Goal: Transaction & Acquisition: Purchase product/service

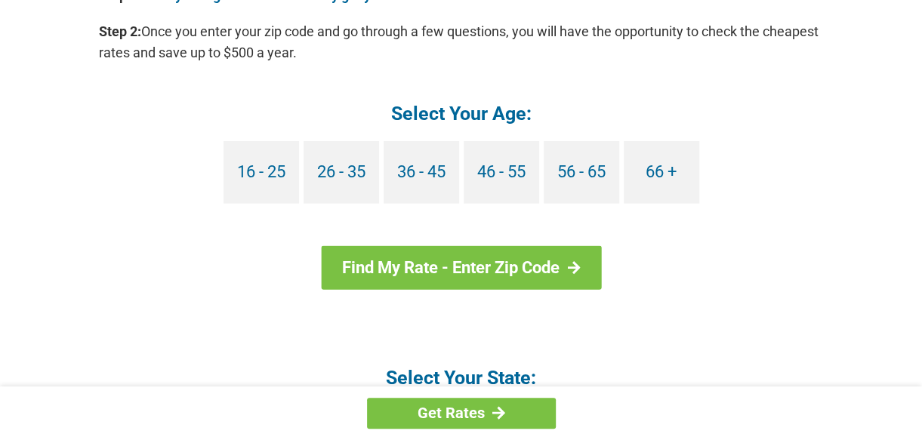
scroll to position [1469, 0]
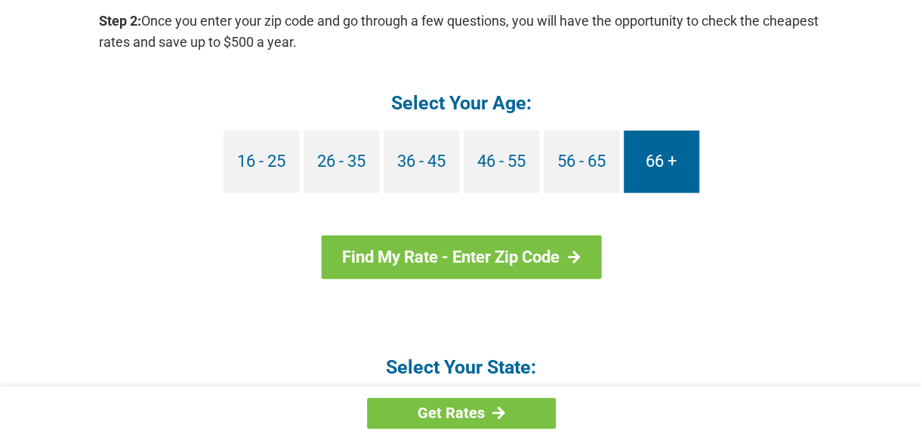
click at [687, 153] on link "66 +" at bounding box center [662, 162] width 76 height 63
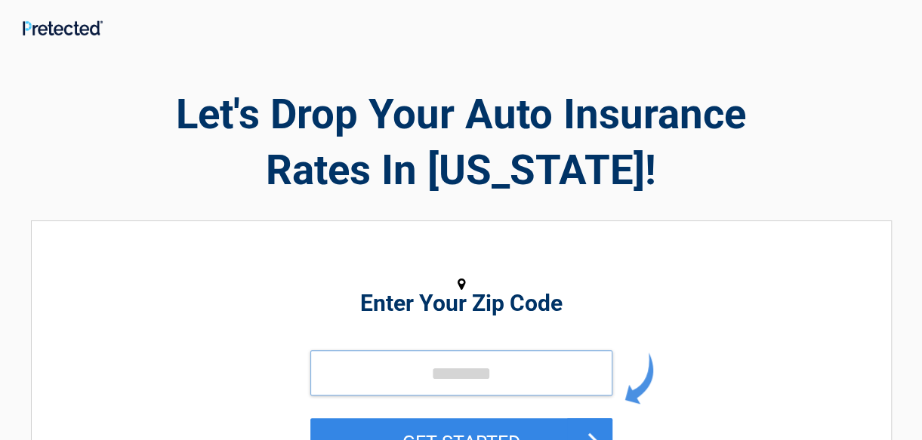
click at [388, 382] on input "tel" at bounding box center [462, 373] width 302 height 45
type input "*****"
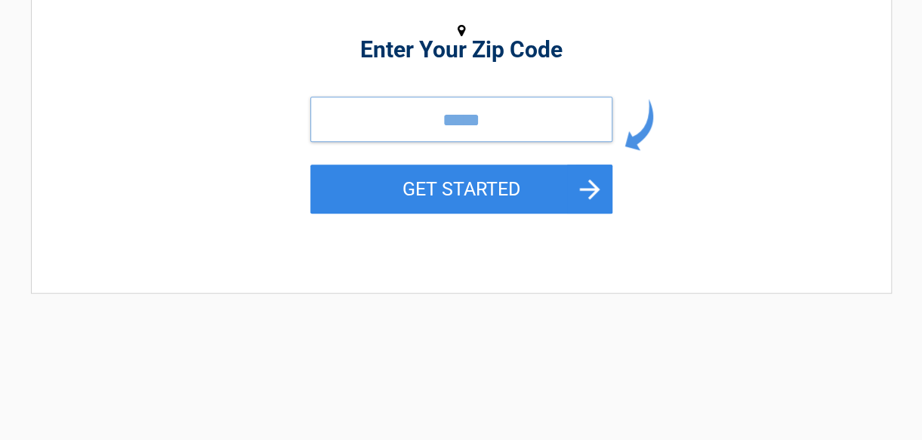
scroll to position [289, 0]
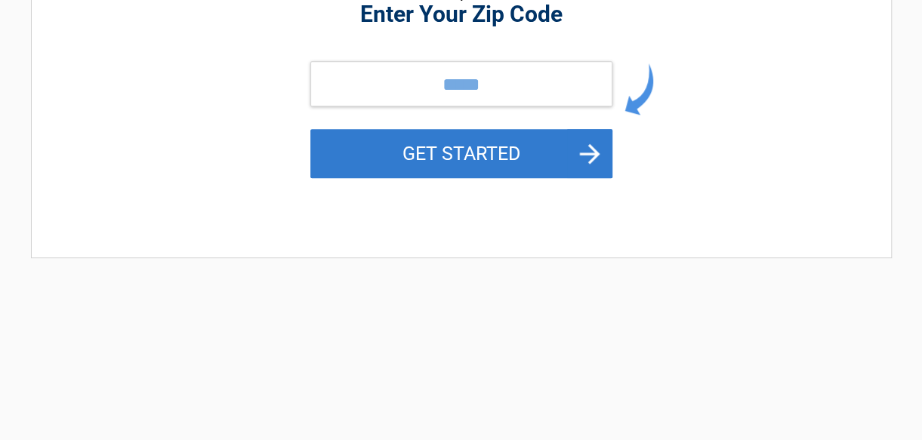
click at [599, 141] on button "GET STARTED" at bounding box center [462, 153] width 302 height 49
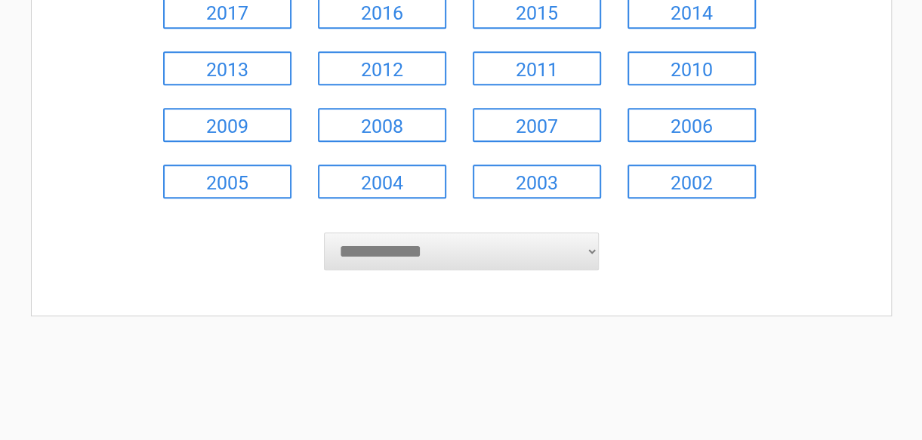
scroll to position [348, 0]
